Goal: Navigation & Orientation: Find specific page/section

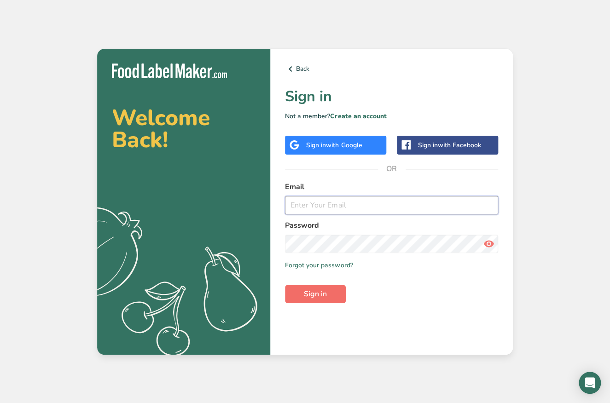
type input "[EMAIL_ADDRESS][DOMAIN_NAME]"
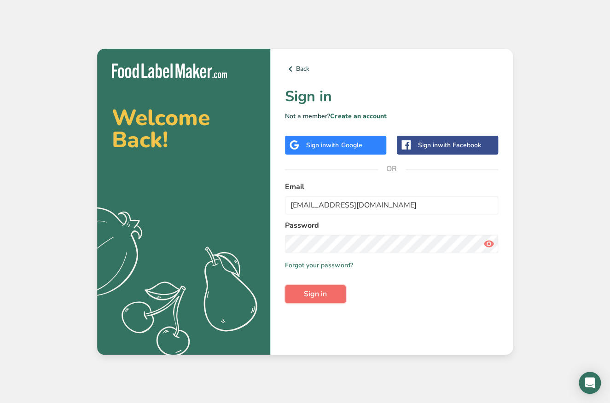
click at [330, 297] on button "Sign in" at bounding box center [315, 294] width 61 height 18
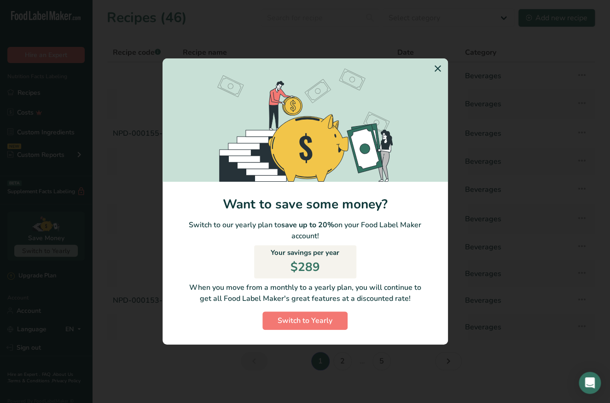
click at [437, 70] on icon "Switch to Yearly Modal" at bounding box center [437, 68] width 11 height 17
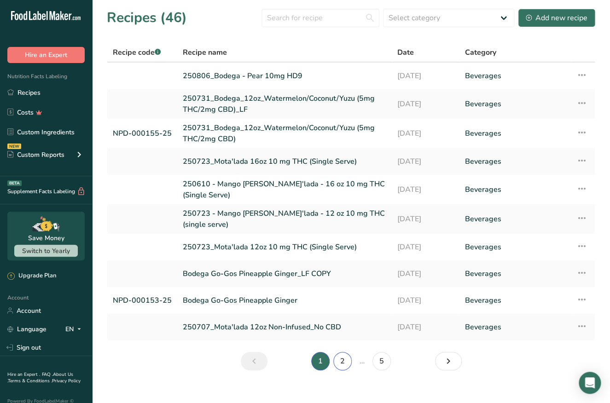
click at [344, 364] on link "2" at bounding box center [342, 361] width 18 height 18
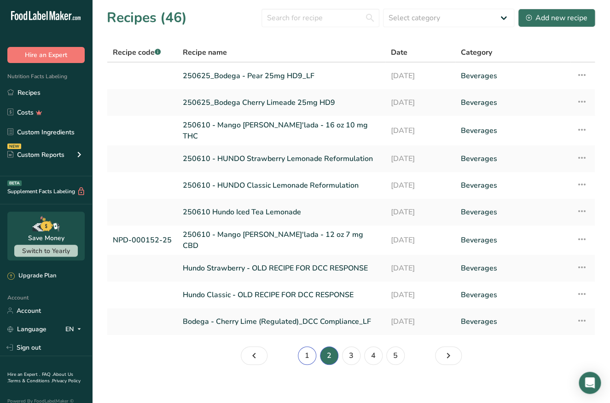
click at [309, 350] on link "1" at bounding box center [307, 355] width 18 height 18
